Goal: Transaction & Acquisition: Purchase product/service

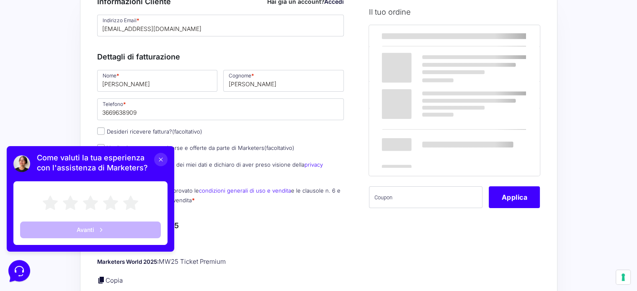
scroll to position [72, 0]
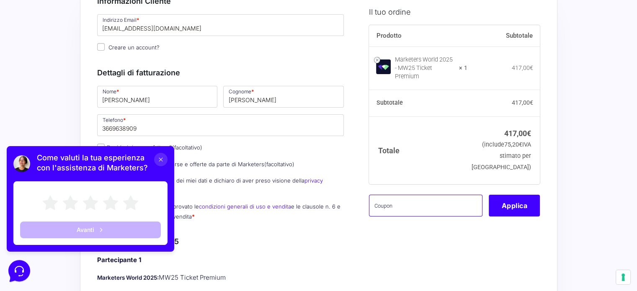
click at [441, 195] on input "text" at bounding box center [426, 206] width 114 height 22
paste input "MPRO20OFFWORLD"
type input "MPRO20OFFWORLD"
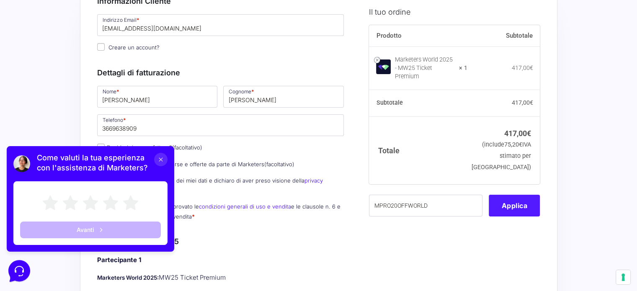
click at [518, 195] on button "Applica" at bounding box center [514, 206] width 51 height 22
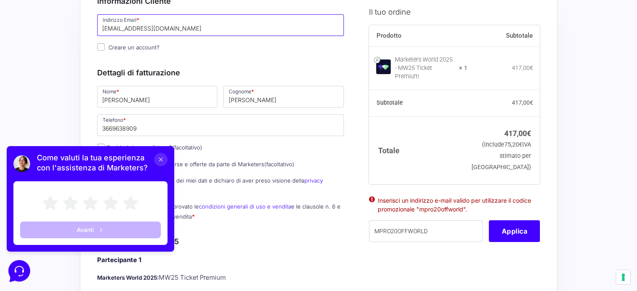
click at [204, 24] on input "[EMAIL_ADDRESS][DOMAIN_NAME]" at bounding box center [220, 25] width 247 height 22
click at [162, 157] on icon at bounding box center [161, 159] width 7 height 7
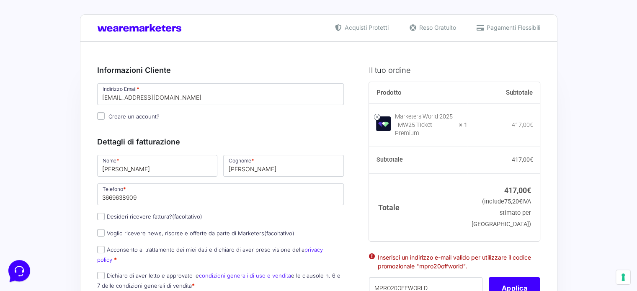
scroll to position [2, 0]
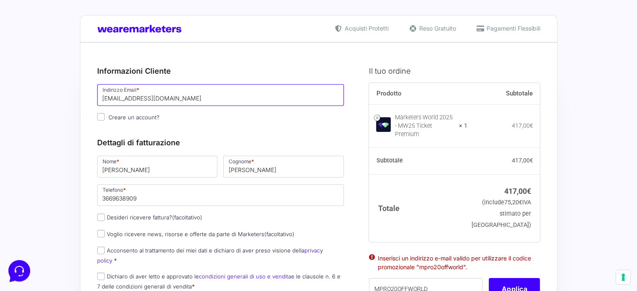
click at [191, 98] on input "[EMAIL_ADDRESS][DOMAIN_NAME]" at bounding box center [220, 95] width 247 height 22
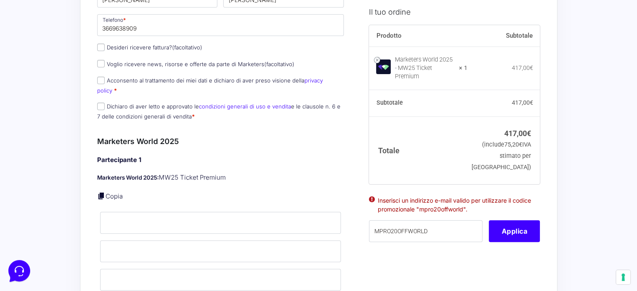
scroll to position [172, 0]
click at [516, 229] on button "Applica" at bounding box center [514, 232] width 51 height 22
click at [516, 221] on button "Applica" at bounding box center [514, 232] width 51 height 22
click at [516, 228] on button "Applica" at bounding box center [514, 232] width 51 height 22
click at [515, 224] on button "Applica" at bounding box center [514, 232] width 51 height 22
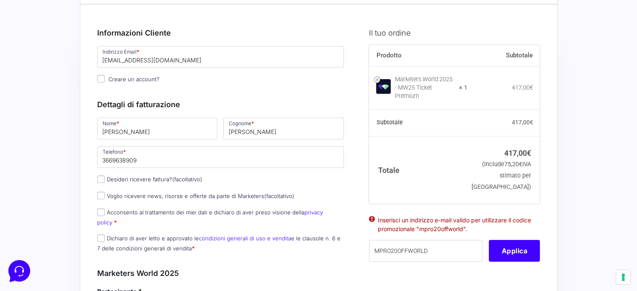
scroll to position [35, 0]
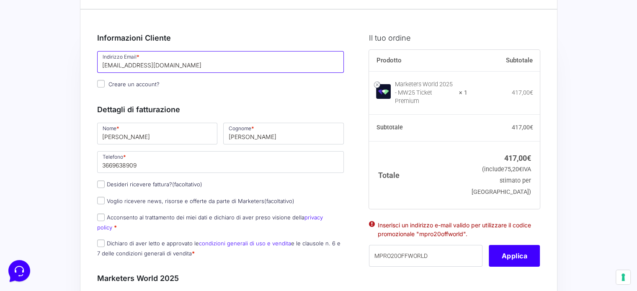
click at [197, 68] on input "[EMAIL_ADDRESS][DOMAIN_NAME]" at bounding box center [220, 62] width 247 height 22
type input "[EMAIL_ADDRESS][DOMAIN_NAME]"
click at [102, 64] on input "[EMAIL_ADDRESS][DOMAIN_NAME]" at bounding box center [220, 62] width 247 height 22
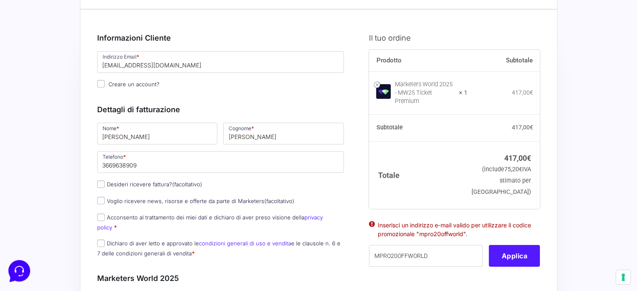
click at [529, 247] on button "Applica" at bounding box center [514, 256] width 51 height 22
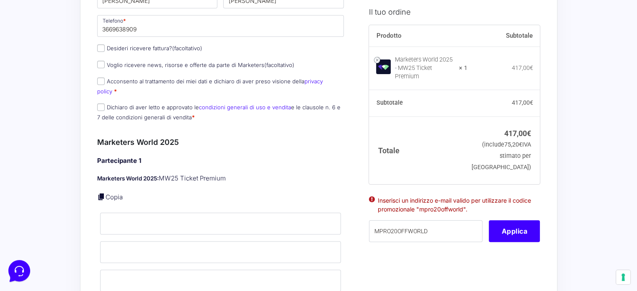
scroll to position [172, 0]
click at [131, 218] on input "Nome *" at bounding box center [220, 223] width 241 height 22
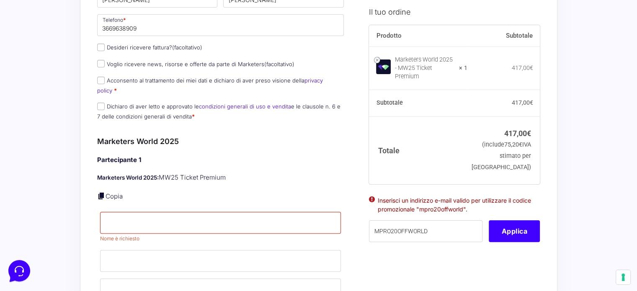
click at [107, 192] on link "Copia" at bounding box center [114, 196] width 17 height 8
type input "[PERSON_NAME]"
type input "[EMAIL_ADDRESS][DOMAIN_NAME]"
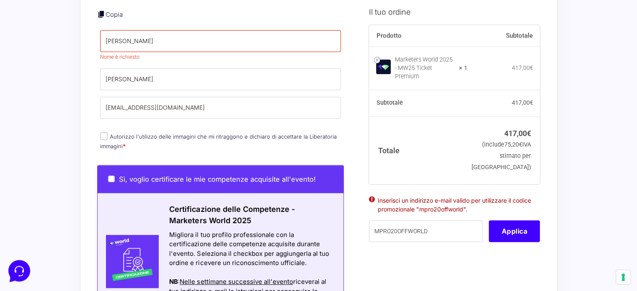
scroll to position [355, 0]
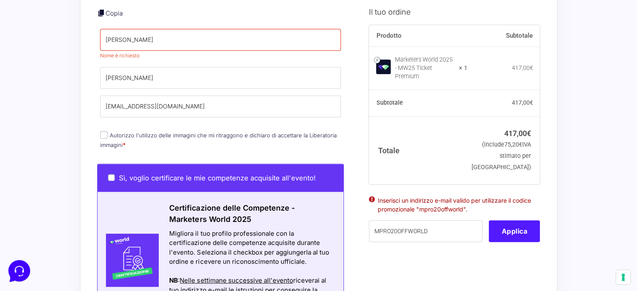
click at [528, 224] on button "Applica" at bounding box center [514, 232] width 51 height 22
click at [517, 228] on button "Applica" at bounding box center [514, 232] width 51 height 22
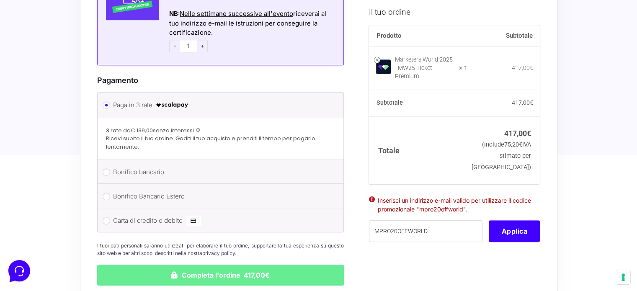
scroll to position [722, 0]
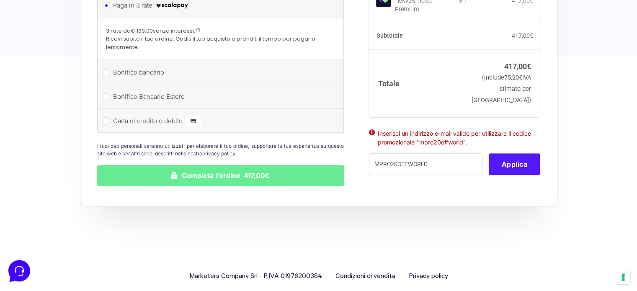
click at [506, 157] on button "Applica" at bounding box center [514, 165] width 51 height 22
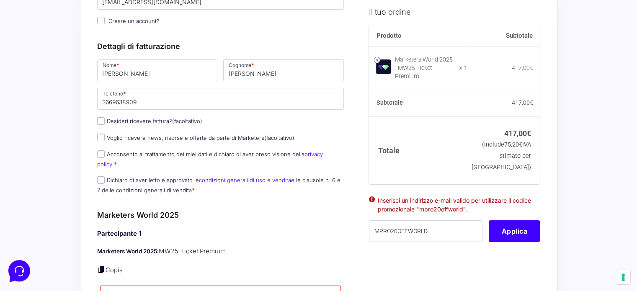
scroll to position [98, 0]
click at [104, 176] on input "Dichiaro di aver letto e approvato le condizioni generali di uso e vendita e le…" at bounding box center [101, 180] width 8 height 8
checkbox input "true"
click at [102, 152] on input "Acconsento al trattamento dei miei dati e dichiaro di aver preso visione della …" at bounding box center [101, 154] width 8 height 8
checkbox input "true"
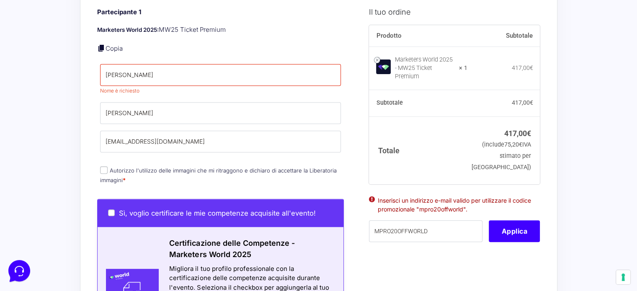
scroll to position [320, 0]
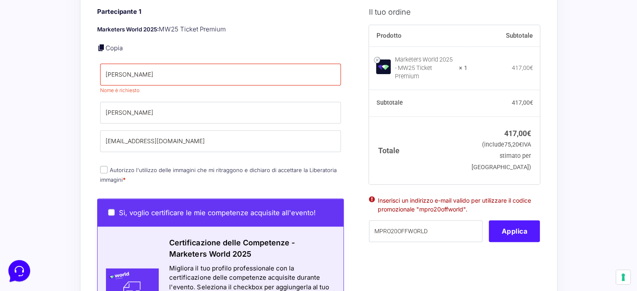
click at [512, 223] on button "Applica" at bounding box center [514, 232] width 51 height 22
click at [101, 166] on input "Autorizzo l'utilizzo delle immagini che mi ritraggono e dichiaro di accettare l…" at bounding box center [104, 170] width 8 height 8
checkbox input "true"
click at [512, 222] on button "Applica" at bounding box center [514, 232] width 51 height 22
drag, startPoint x: 431, startPoint y: 213, endPoint x: 442, endPoint y: 226, distance: 16.7
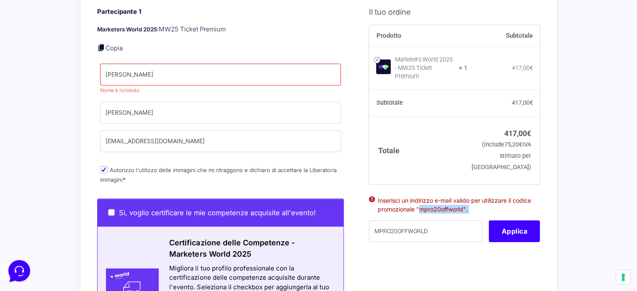
click at [442, 226] on div "Inserisci un indirizzo e-mail valido per utilizzare il codice promozionale "mpr…" at bounding box center [454, 219] width 171 height 48
click at [442, 226] on input "MPRO20OFFWORLD" at bounding box center [426, 232] width 114 height 22
click at [536, 230] on button "Applica" at bounding box center [514, 232] width 51 height 22
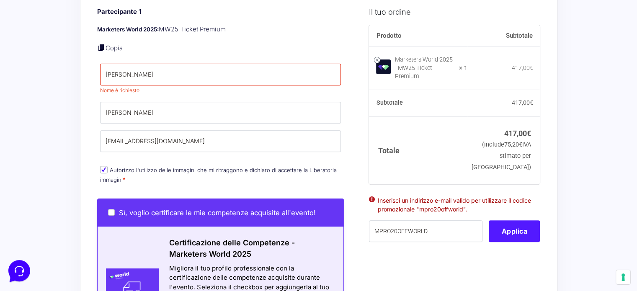
click at [515, 230] on button "Applica" at bounding box center [514, 232] width 51 height 22
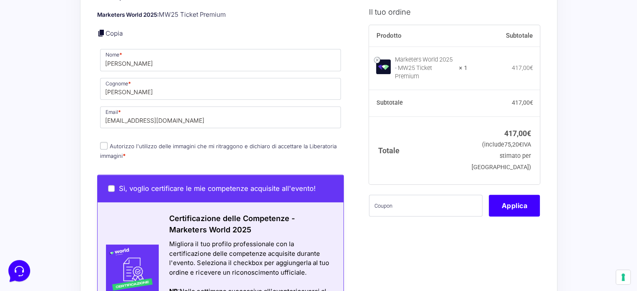
scroll to position [335, 0]
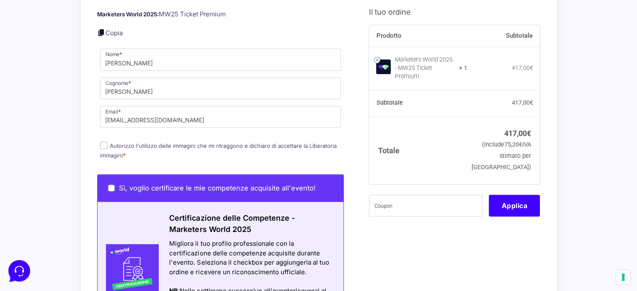
click at [101, 142] on input "Autorizzo l'utilizzo delle immagini che mi ritraggono e dichiaro di accettare l…" at bounding box center [104, 146] width 8 height 8
checkbox input "true"
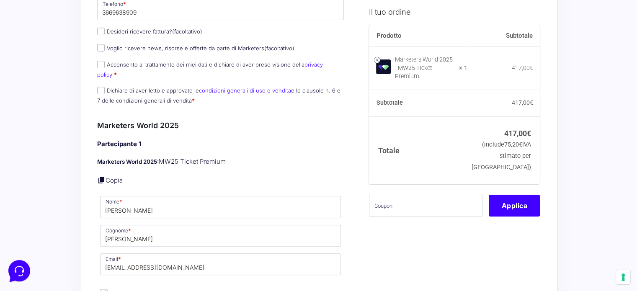
scroll to position [189, 0]
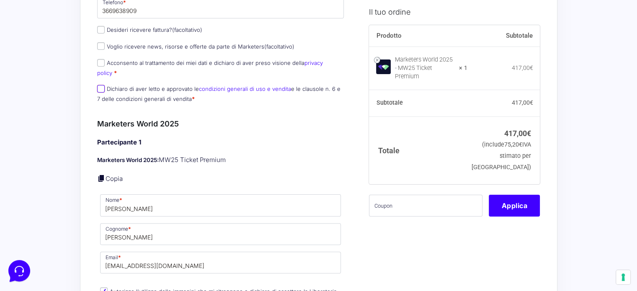
click at [100, 85] on input "Dichiaro di aver letto e approvato le condizioni generali di uso e vendita e le…" at bounding box center [101, 89] width 8 height 8
checkbox input "true"
click at [100, 64] on input "Acconsento al trattamento dei miei dati e dichiaro di aver preso visione della …" at bounding box center [101, 63] width 8 height 8
checkbox input "true"
click at [379, 207] on input "text" at bounding box center [426, 206] width 114 height 22
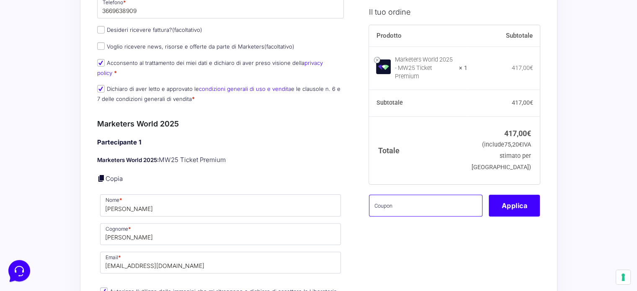
paste input "MPRO20OFFWORLD"
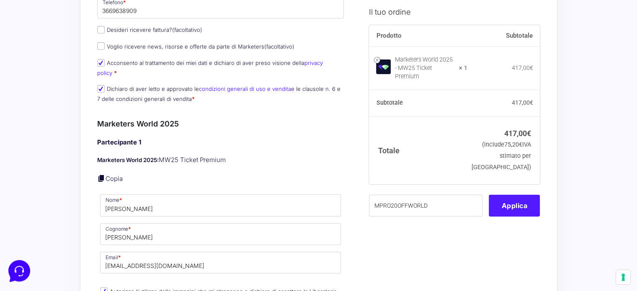
click at [540, 201] on button "Applica" at bounding box center [514, 206] width 51 height 22
click at [522, 200] on div "MPRO20OFFWORLD Applica" at bounding box center [454, 206] width 171 height 22
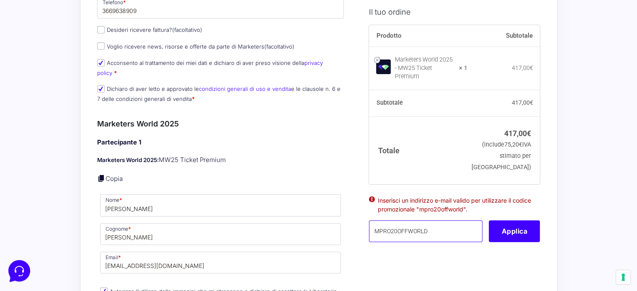
click at [427, 222] on input "MPRO20OFFWORLD" at bounding box center [426, 232] width 114 height 22
drag, startPoint x: 442, startPoint y: 202, endPoint x: 486, endPoint y: 202, distance: 44.4
click at [486, 202] on li "Inserisci un indirizzo e-mail valido per utilizzare il codice promozionale "mpr…" at bounding box center [454, 205] width 153 height 18
copy li "mpro20offworld"
drag, startPoint x: 444, startPoint y: 233, endPoint x: 337, endPoint y: 239, distance: 107.5
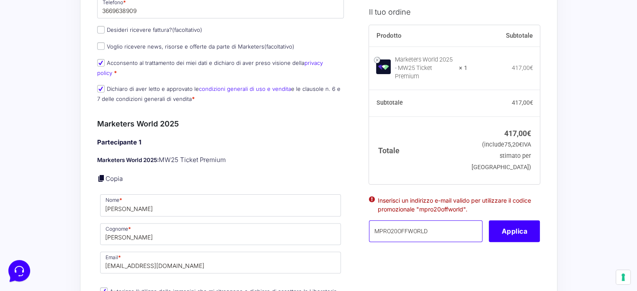
click at [337, 239] on form "Informazioni Cliente Hai già un account? Accedi Indirizzo Email * [EMAIL_ADDRES…" at bounding box center [318, 288] width 443 height 841
paste input "mpro20offworld"
type input "mpro20offworld"
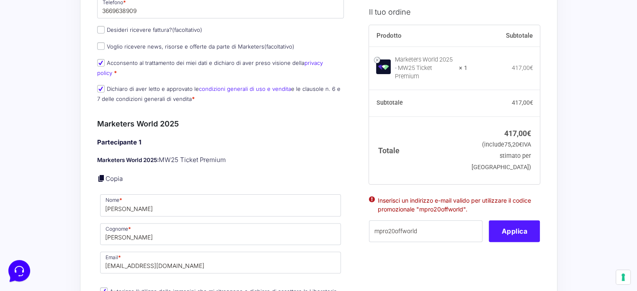
click at [528, 222] on button "Applica" at bounding box center [514, 232] width 51 height 22
click at [515, 229] on button "Applica" at bounding box center [514, 232] width 51 height 22
